Goal: Information Seeking & Learning: Learn about a topic

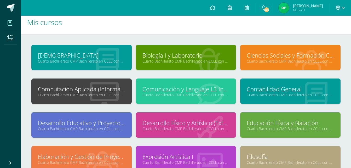
scroll to position [31, 0]
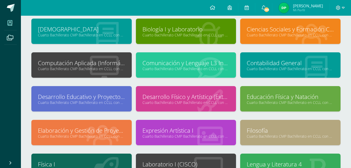
click at [73, 157] on div "Física I Cuarto Bachillerato CMP Bachillerato en CCLL con Orientación en Comput…" at bounding box center [81, 165] width 100 height 25
click at [60, 161] on link "Física I" at bounding box center [81, 164] width 87 height 8
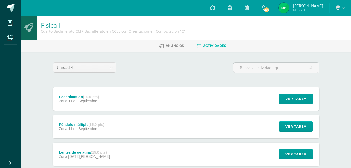
scroll to position [33, 0]
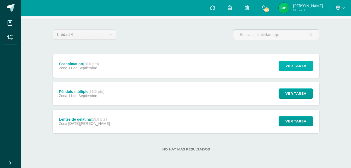
click at [289, 63] on span "Ver tarea" at bounding box center [295, 66] width 21 height 10
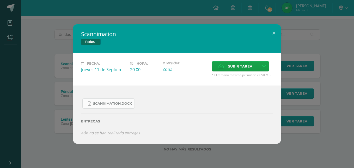
click at [124, 103] on span "Scannimation.docx" at bounding box center [112, 103] width 39 height 4
click at [37, 78] on div "Scannimation Física I Fecha: Jueves 11 de Septiembre Hora: 20:00 División: Zona…" at bounding box center [177, 83] width 350 height 119
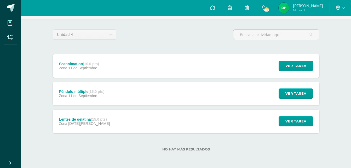
click at [13, 19] on span at bounding box center [10, 23] width 12 height 12
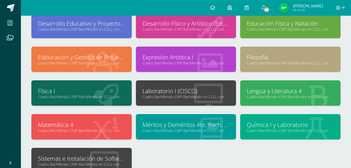
scroll to position [130, 0]
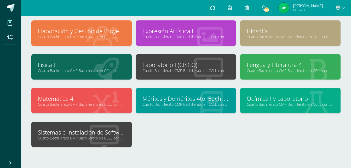
click at [102, 129] on link "Sistemas e Instalación de Software (Desarrollo de Software)" at bounding box center [81, 132] width 87 height 8
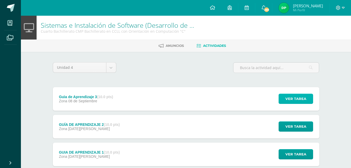
click at [281, 99] on button "Ver tarea" at bounding box center [295, 98] width 34 height 10
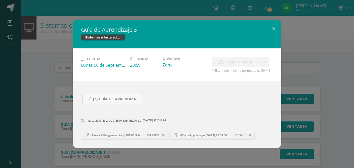
click at [202, 134] on span "WhatsApp Image 2025-09-08 at 21.08.06.jpeg" at bounding box center [205, 135] width 57 height 4
click at [116, 137] on link "Tarea 3 Programación Diego Pinto.pdf 751.89KB" at bounding box center [124, 134] width 87 height 9
click at [65, 37] on div "Guìa de Aprendizaje 3 Sistemas e Instalación de Software (Desarrollo de Softwar…" at bounding box center [177, 84] width 350 height 128
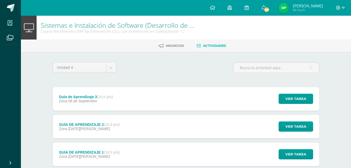
click at [15, 27] on span at bounding box center [10, 23] width 12 height 12
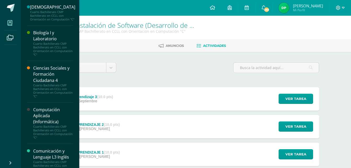
click at [11, 22] on icon at bounding box center [10, 22] width 5 height 5
